Goal: Find specific page/section: Find specific page/section

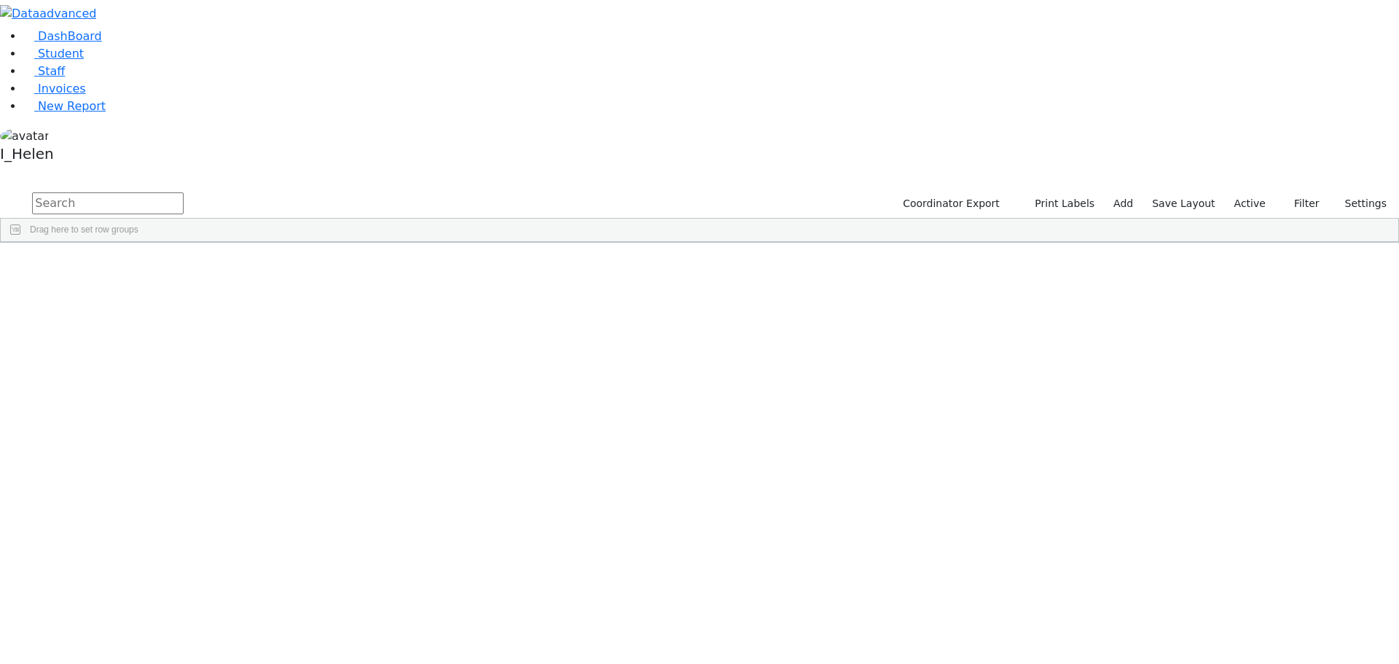
click at [184, 192] on input "text" at bounding box center [108, 203] width 152 height 22
type input "[PERSON_NAME]"
click at [1301, 192] on button "Filter" at bounding box center [1300, 203] width 51 height 23
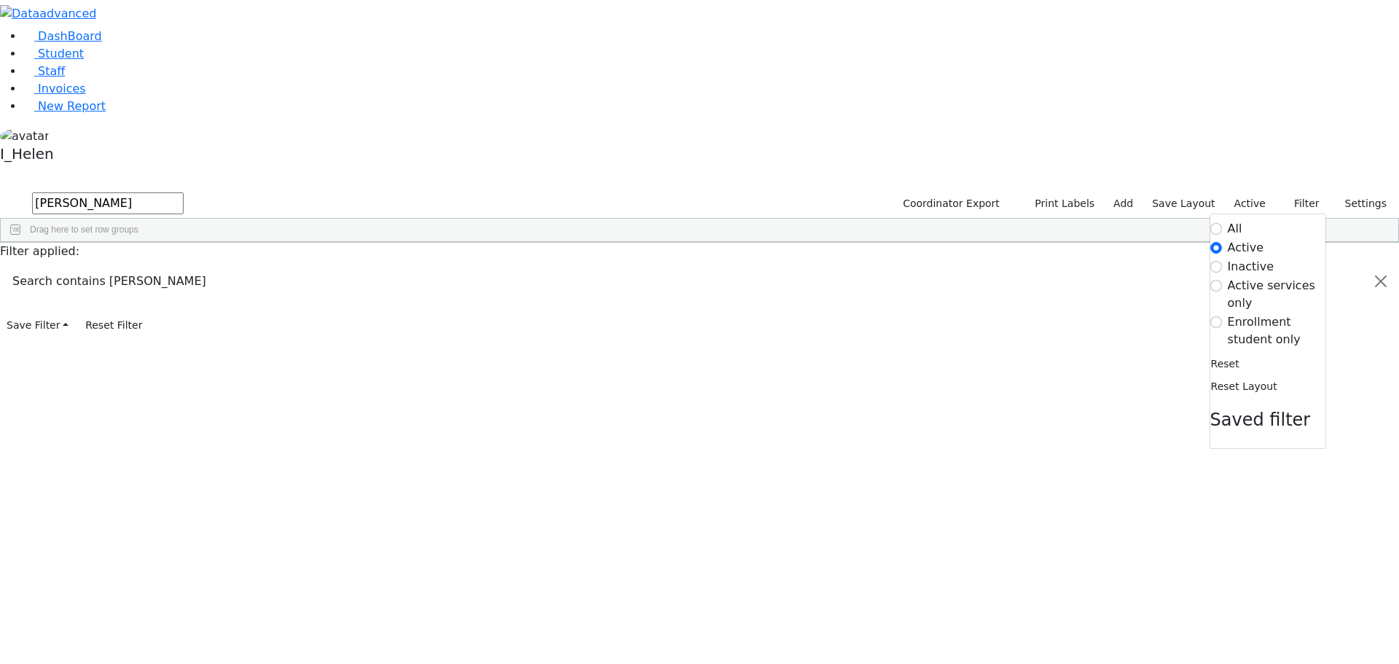
click at [1248, 313] on label "Enrollment student only" at bounding box center [1277, 330] width 98 height 35
click at [1222, 316] on input "Enrollment student only" at bounding box center [1216, 322] width 12 height 12
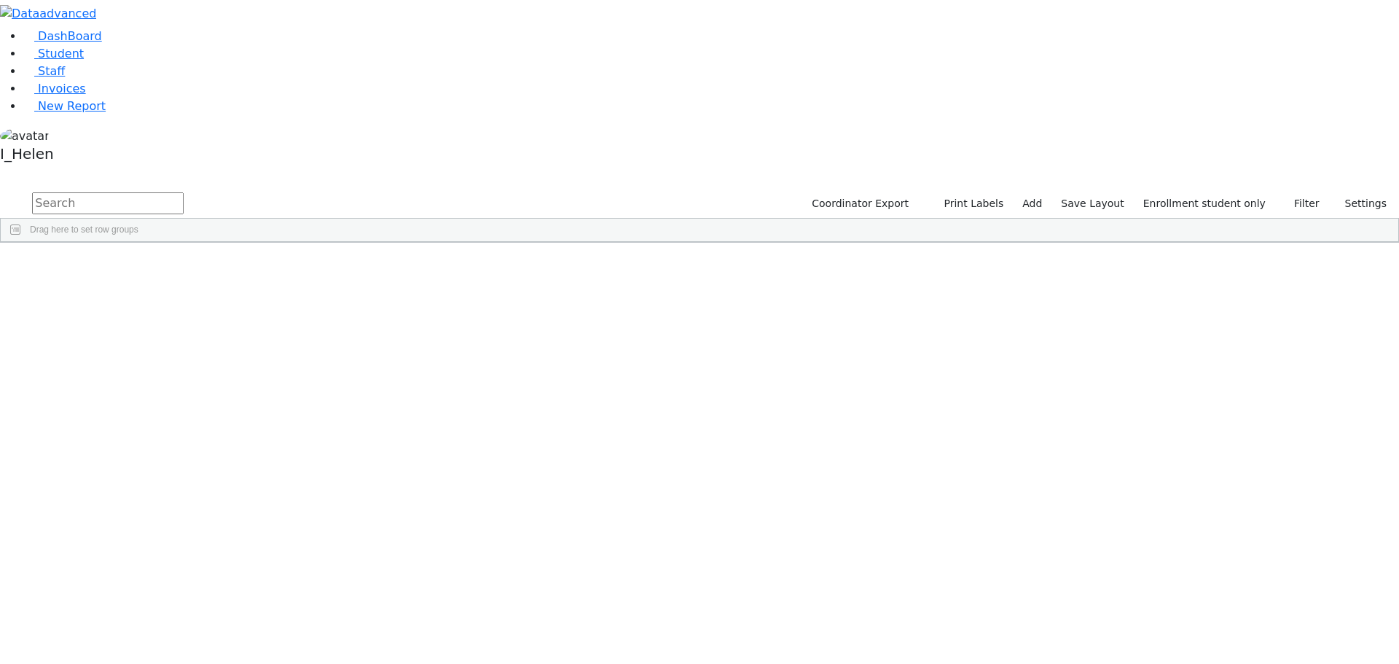
scroll to position [342, 0]
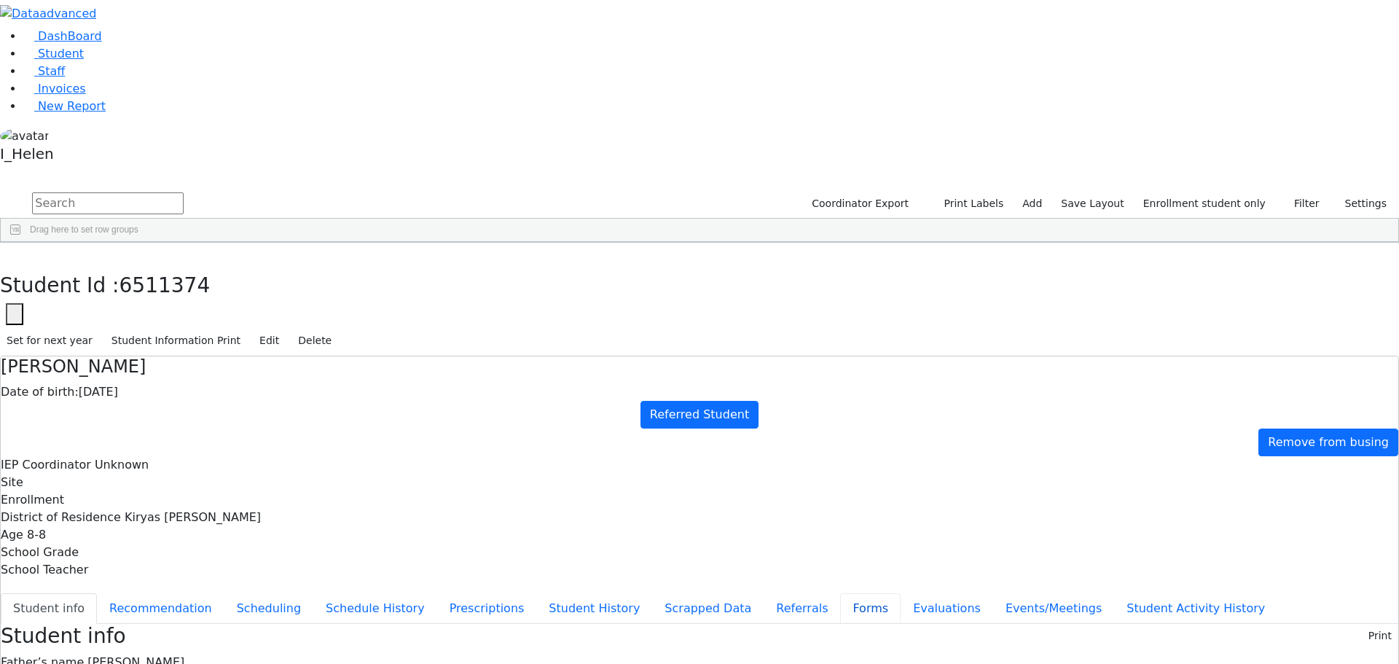
click at [840, 593] on button "Forms" at bounding box center [870, 608] width 60 height 31
type input "[PERSON_NAME]"
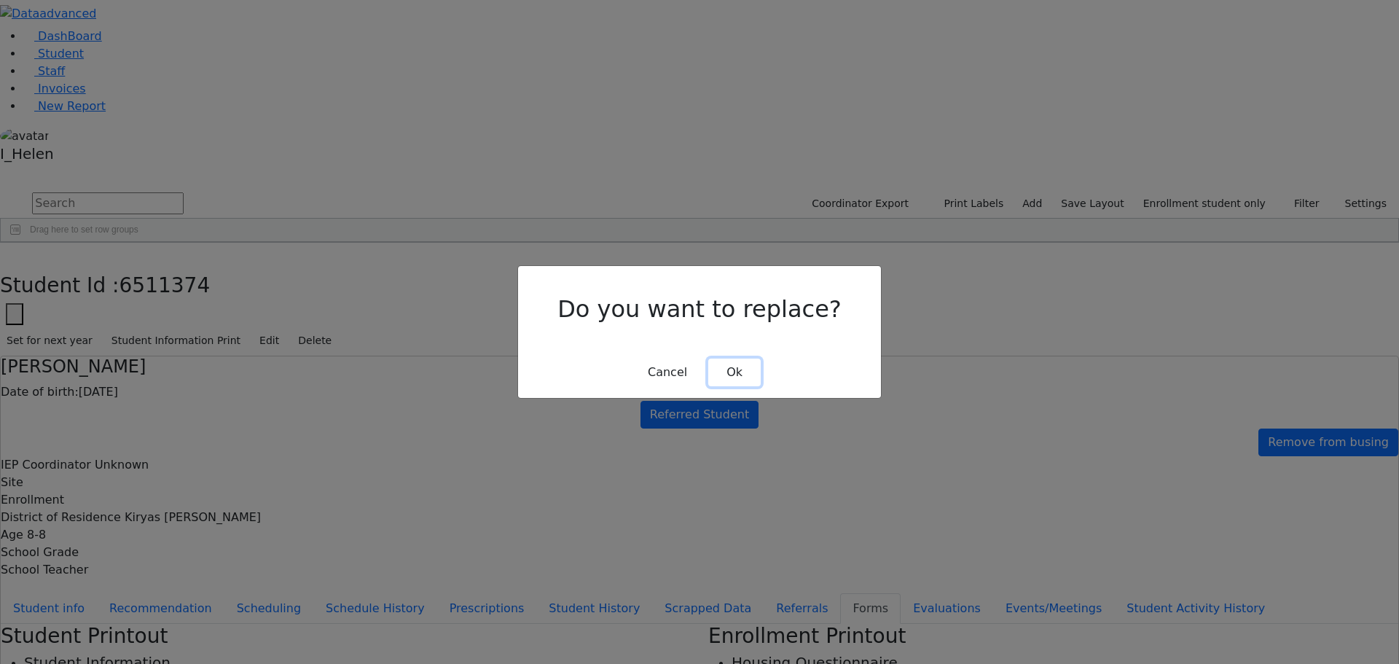
click at [735, 365] on button "Ok" at bounding box center [734, 373] width 52 height 28
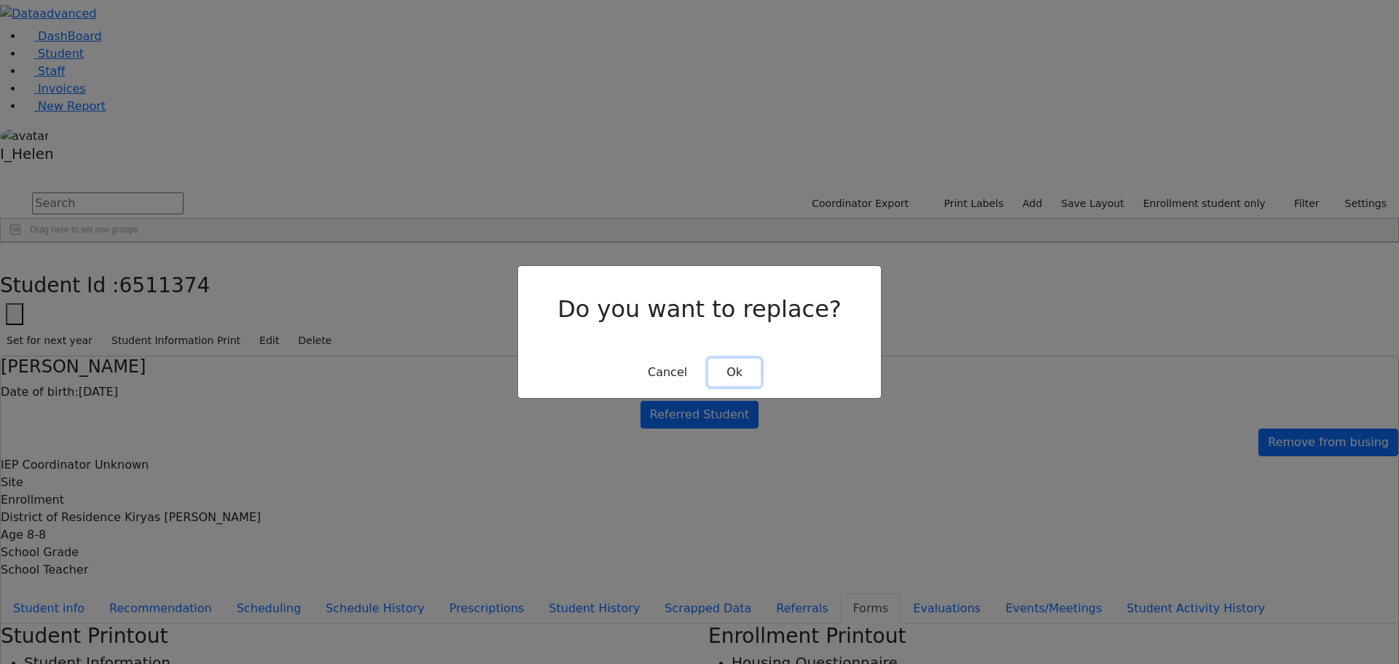
click at [737, 364] on button "Ok" at bounding box center [734, 373] width 52 height 28
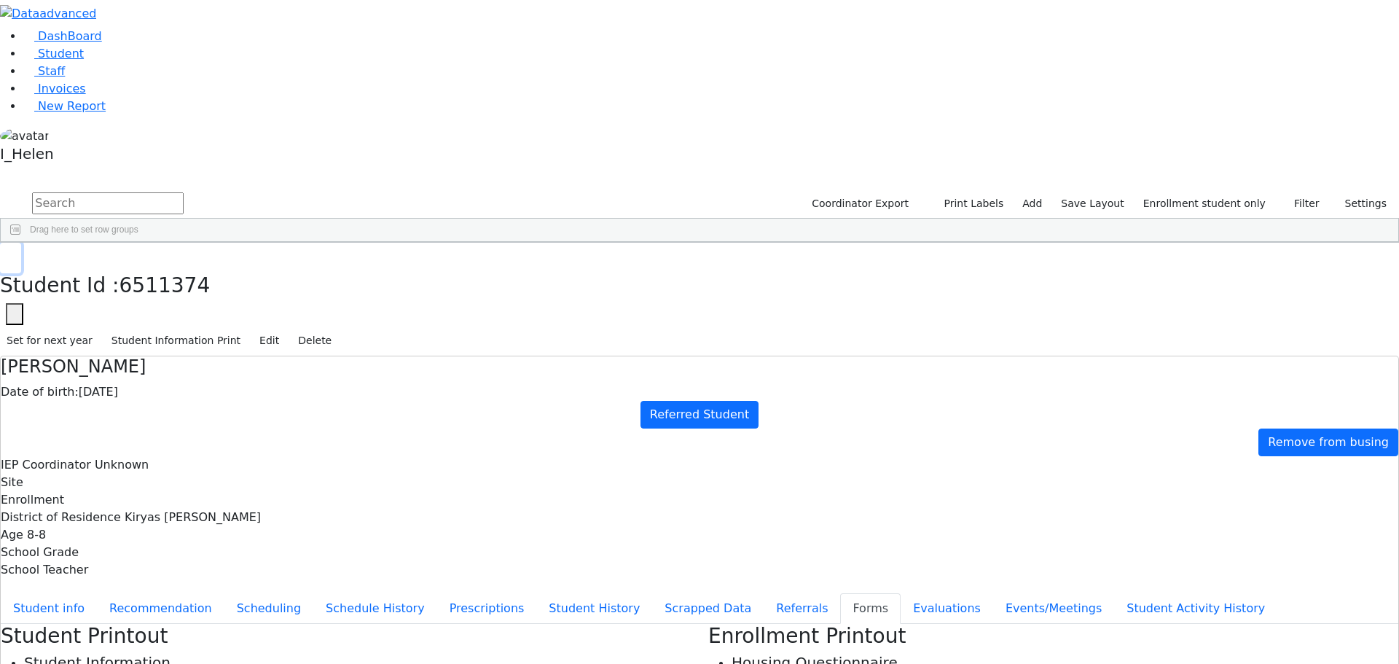
drag, startPoint x: 280, startPoint y: 17, endPoint x: 482, endPoint y: 18, distance: 202.6
click at [15, 254] on icon "button" at bounding box center [11, 258] width 8 height 9
click at [1307, 192] on button "Filter" at bounding box center [1300, 203] width 51 height 23
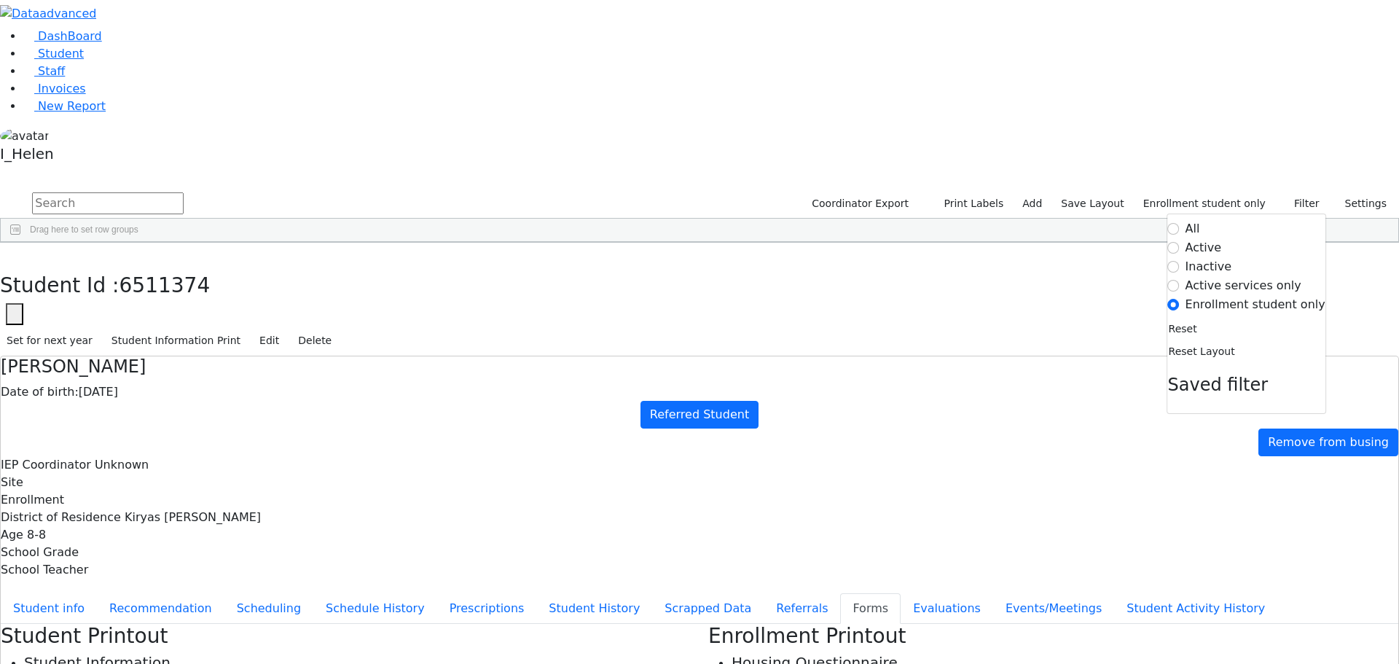
click at [1232, 258] on label "Inactive" at bounding box center [1209, 266] width 47 height 17
click at [1180, 261] on input "Inactive" at bounding box center [1174, 267] width 12 height 12
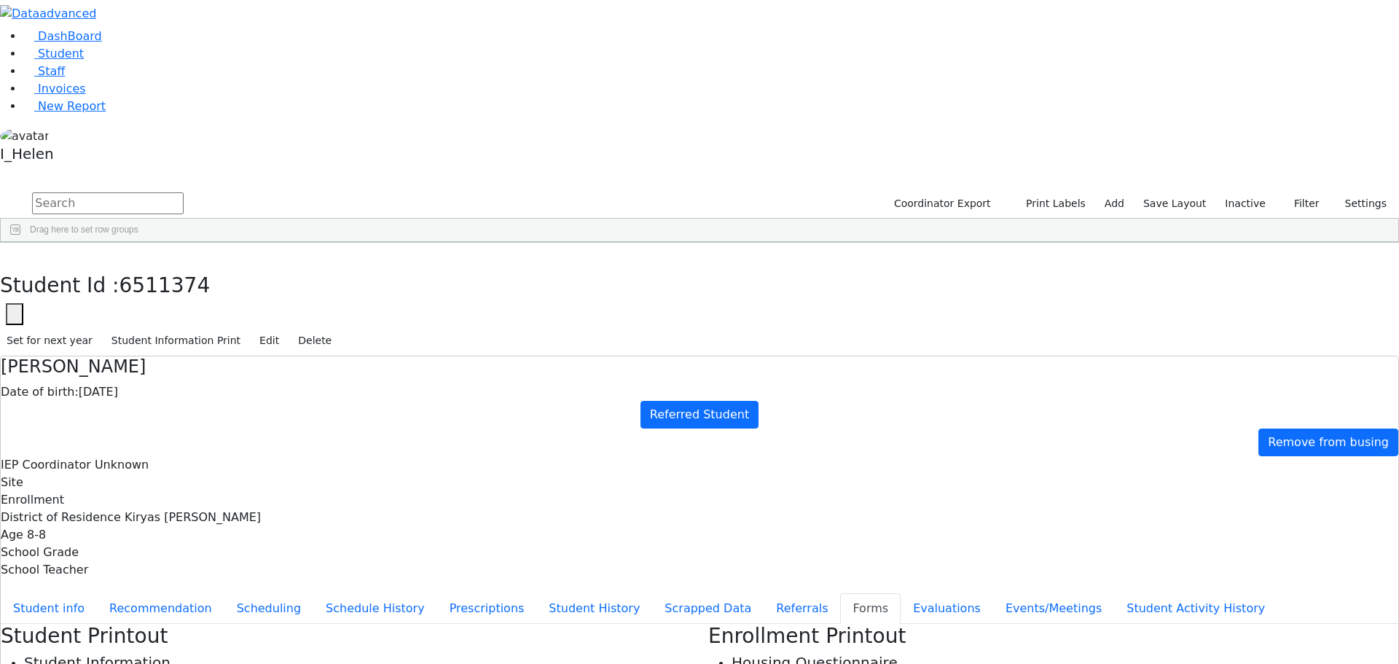
scroll to position [0, 0]
click at [184, 192] on input "text" at bounding box center [108, 203] width 152 height 22
type input "[PERSON_NAME]"
click at [258, 610] on div "[PERSON_NAME]" at bounding box center [215, 620] width 85 height 20
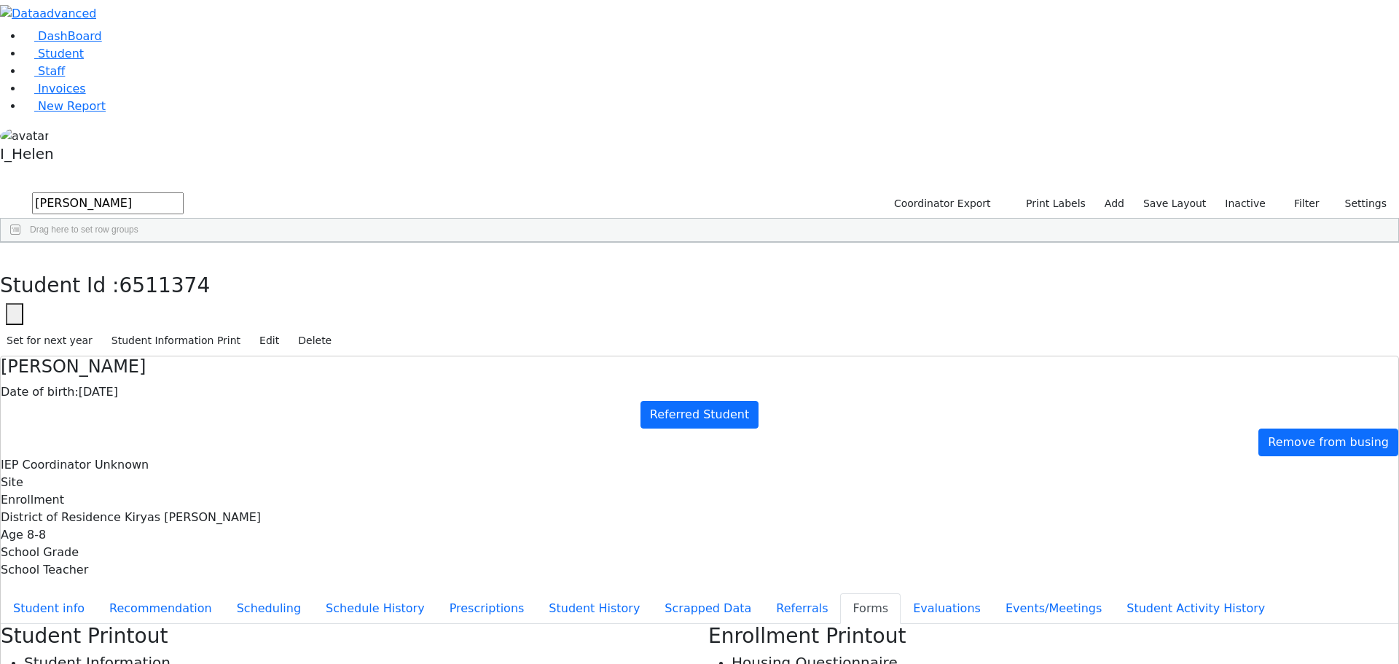
click at [258, 610] on div "[PERSON_NAME]" at bounding box center [215, 620] width 85 height 20
type input "[PERSON_NAME]"
click at [764, 593] on button "Referrals" at bounding box center [802, 608] width 77 height 31
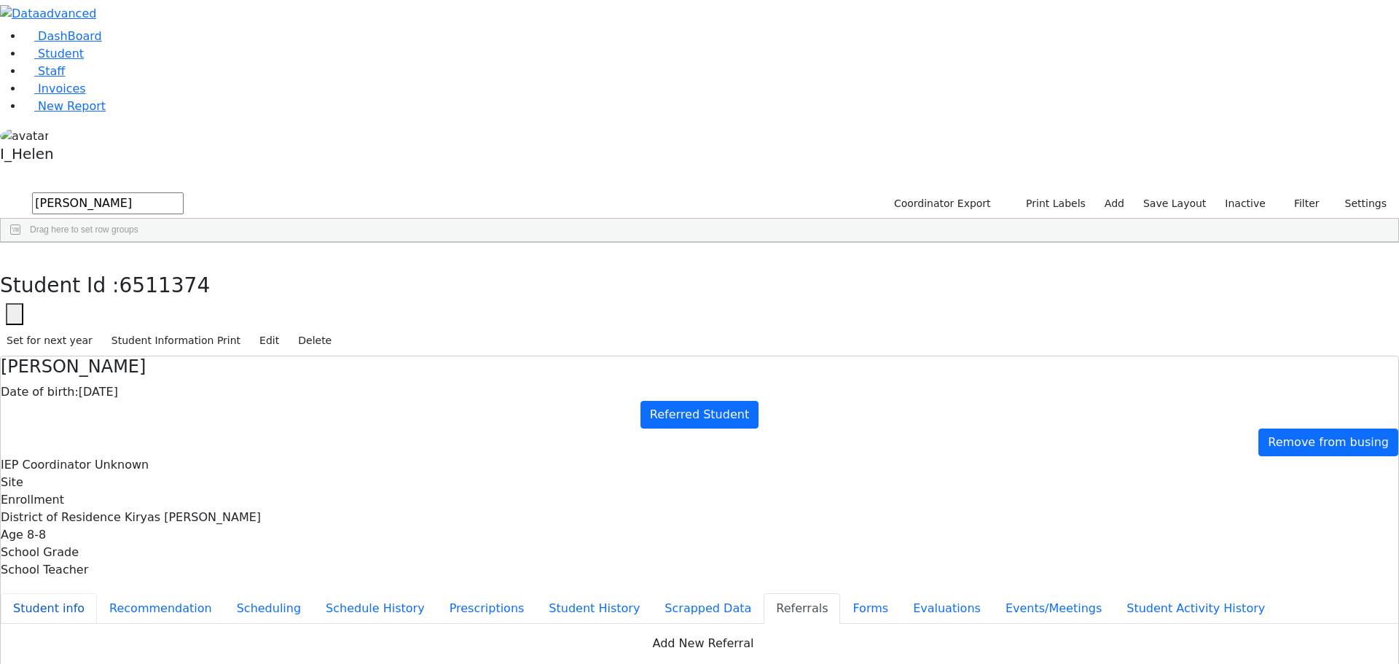
click at [97, 593] on button "Student info" at bounding box center [49, 608] width 96 height 31
click at [313, 593] on button "Scheduling" at bounding box center [268, 608] width 89 height 31
drag, startPoint x: 281, startPoint y: 23, endPoint x: 592, endPoint y: 110, distance: 322.5
click at [15, 254] on icon "button" at bounding box center [11, 258] width 8 height 9
click at [1295, 192] on button "Filter" at bounding box center [1300, 203] width 51 height 23
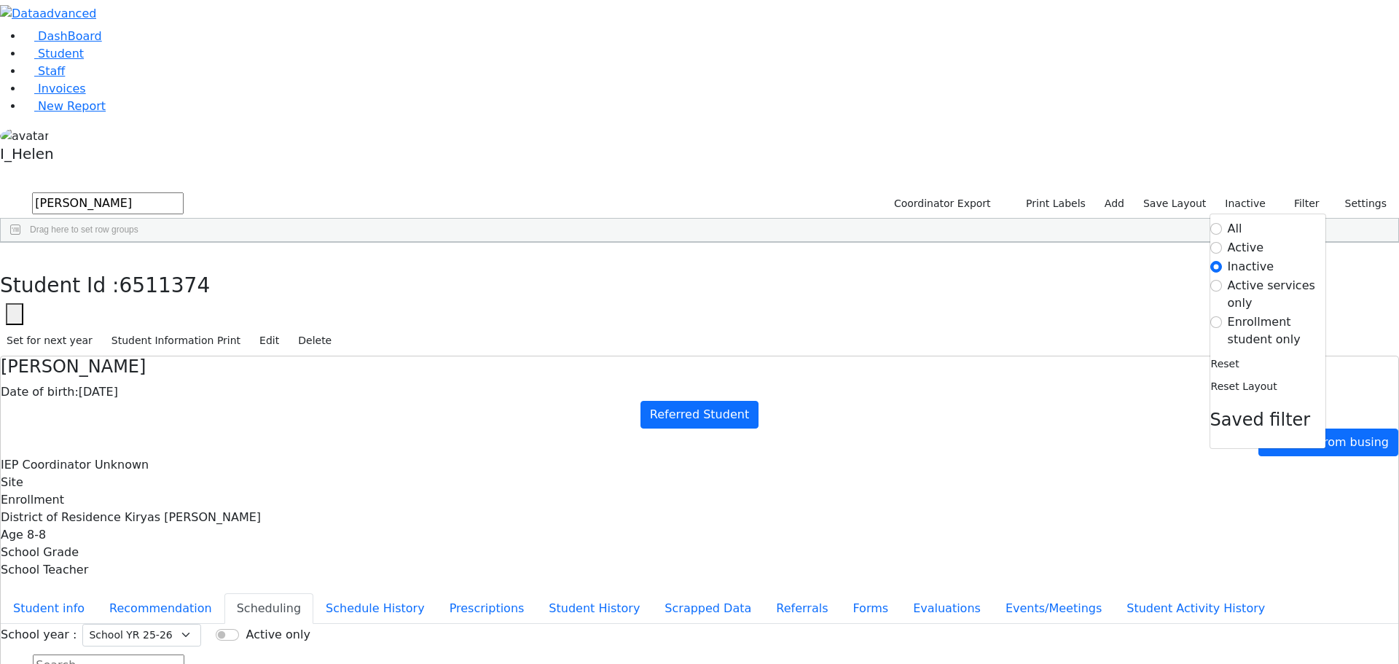
click at [1238, 239] on label "Active" at bounding box center [1246, 247] width 36 height 17
click at [1222, 242] on input "Active" at bounding box center [1216, 248] width 12 height 12
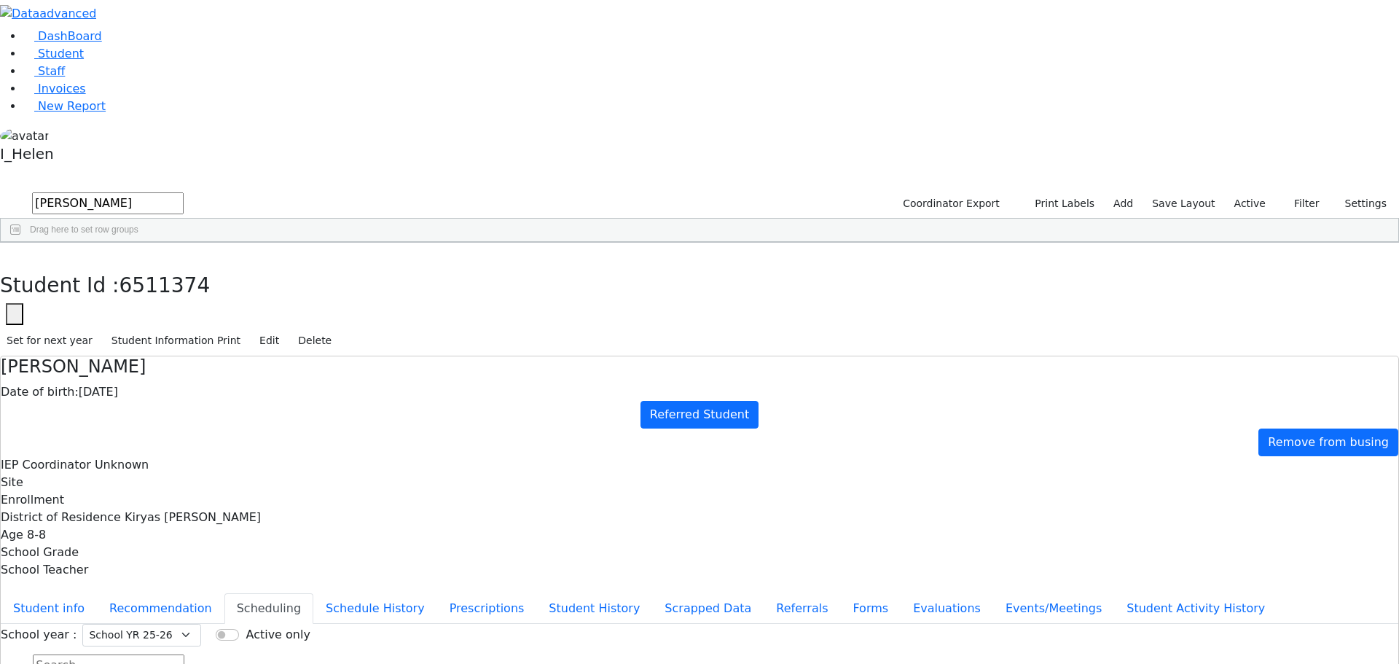
scroll to position [0, 0]
click at [184, 192] on input "text" at bounding box center [108, 203] width 152 height 22
click at [254, 511] on div "Bracha" at bounding box center [211, 521] width 86 height 20
click at [97, 593] on button "Student info" at bounding box center [49, 608] width 96 height 31
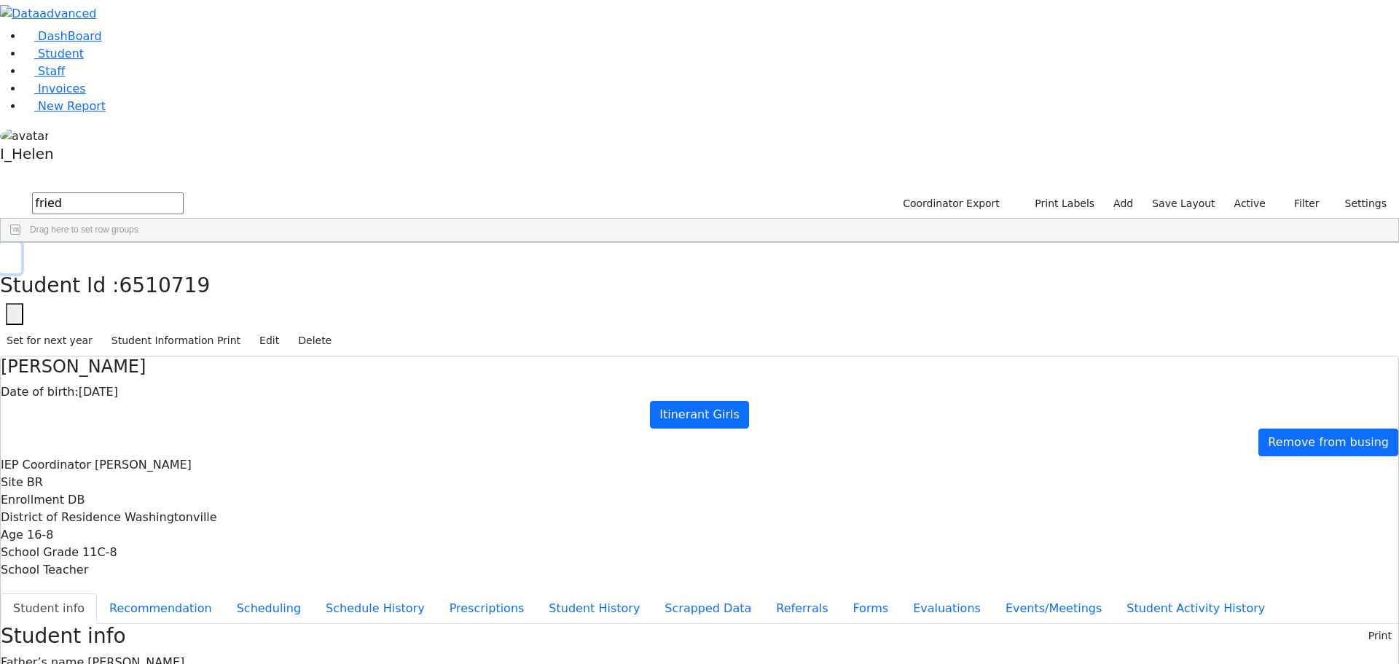
click at [21, 243] on button "button" at bounding box center [10, 258] width 21 height 31
click at [184, 192] on input "fried" at bounding box center [108, 203] width 152 height 22
type input "f"
